Goal: Navigation & Orientation: Find specific page/section

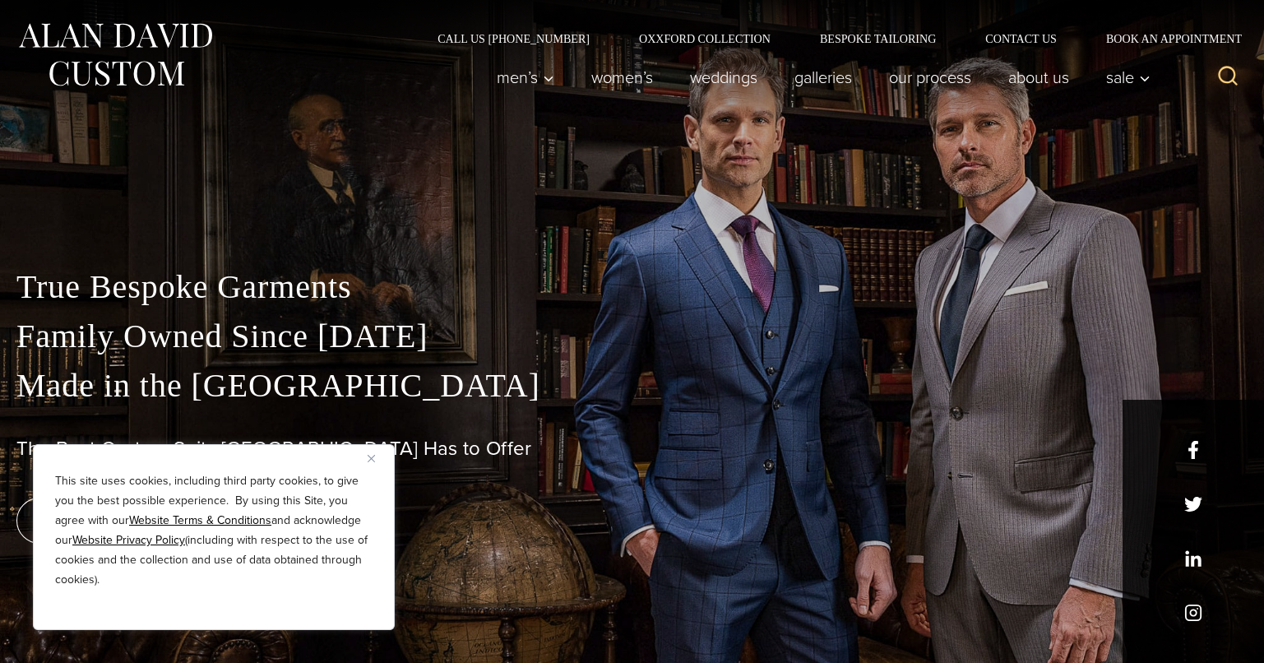
click at [373, 459] on img "Close" at bounding box center [370, 458] width 7 height 7
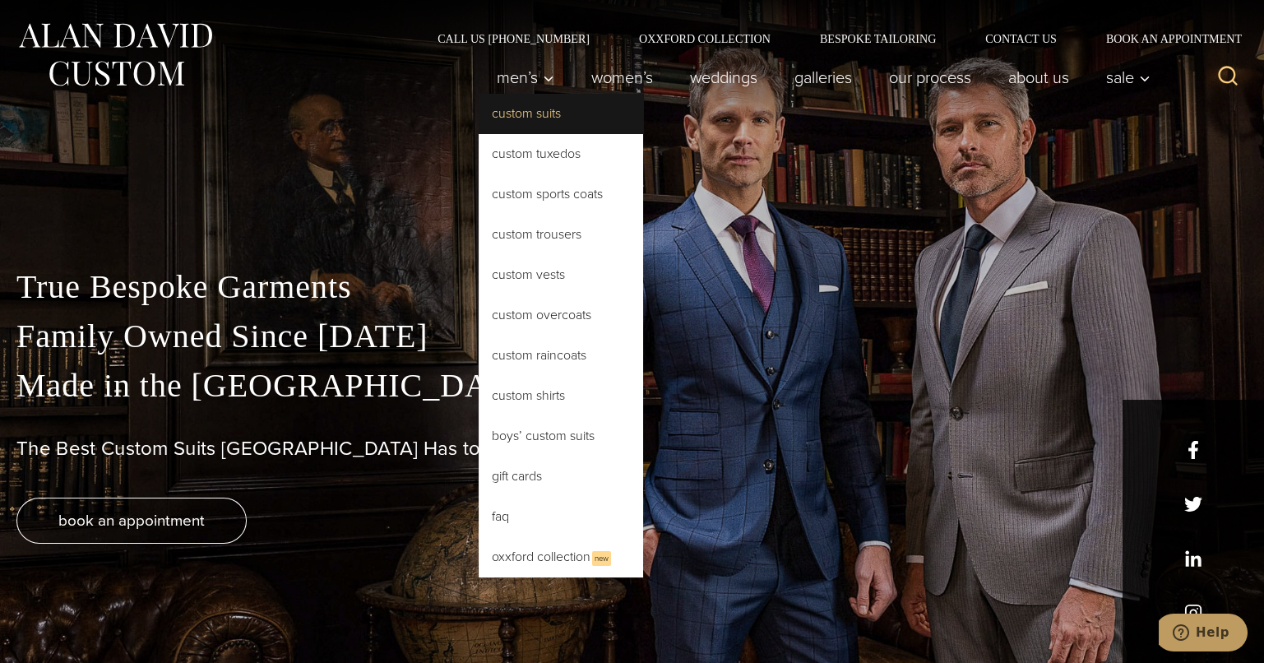
click at [558, 113] on link "Custom Suits" at bounding box center [560, 113] width 164 height 39
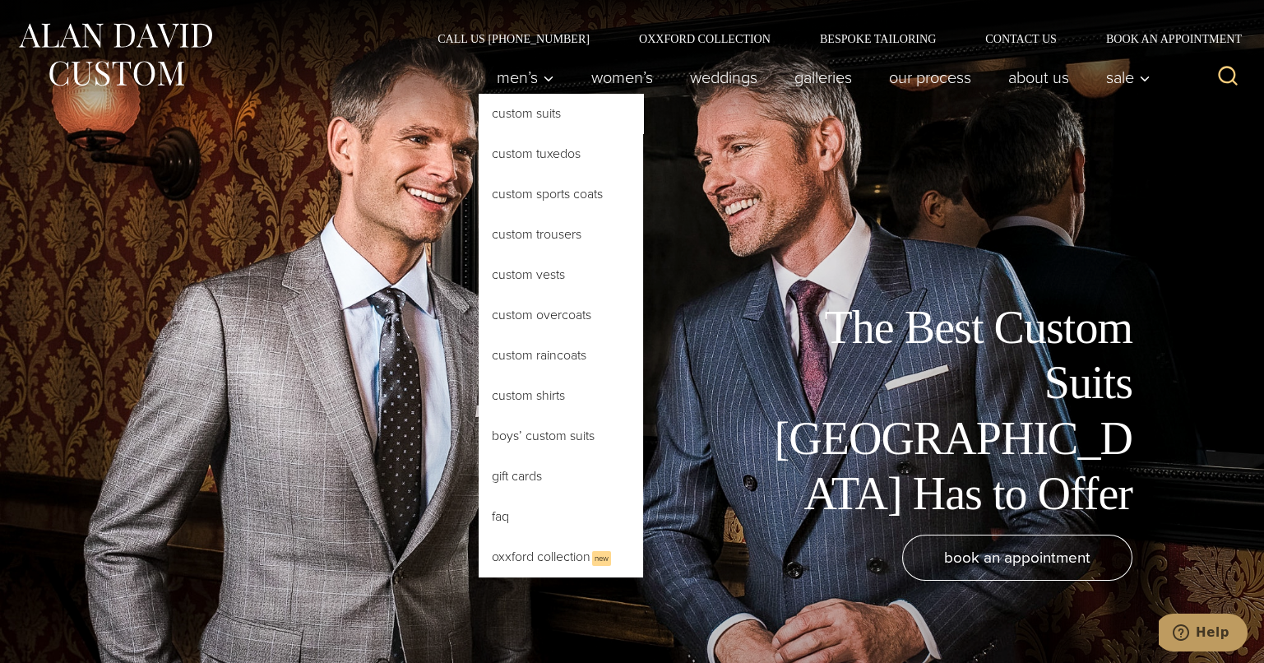
click at [523, 113] on link "Custom Suits" at bounding box center [560, 113] width 164 height 39
click at [530, 116] on link "Custom Suits" at bounding box center [560, 113] width 164 height 39
click at [507, 118] on link "Custom Suits" at bounding box center [560, 113] width 164 height 39
